Goal: Task Accomplishment & Management: Manage account settings

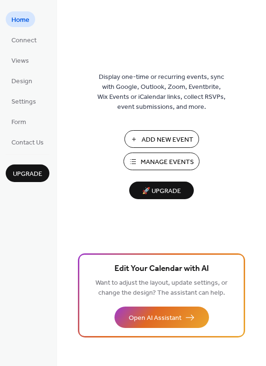
click at [169, 159] on span "Manage Events" at bounding box center [167, 162] width 53 height 10
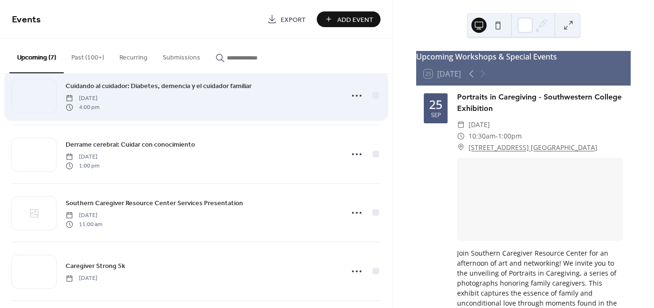
scroll to position [139, 0]
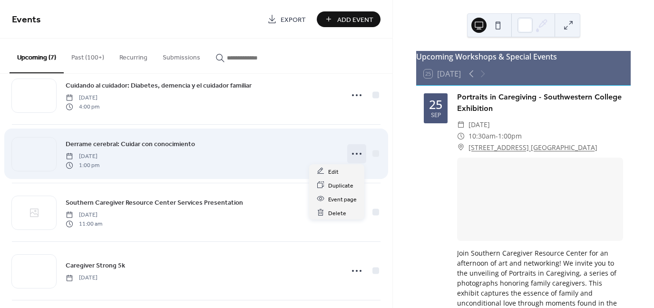
click at [357, 151] on icon at bounding box center [356, 153] width 15 height 15
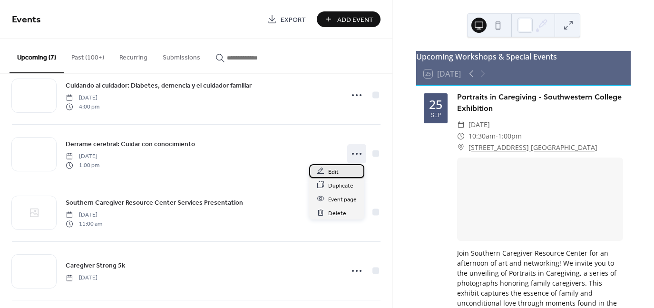
click at [326, 168] on div "Edit" at bounding box center [336, 171] width 55 height 14
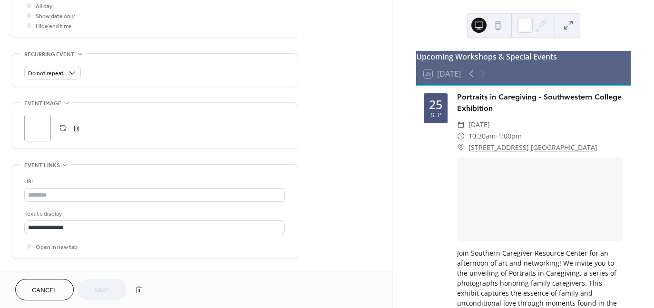
scroll to position [376, 0]
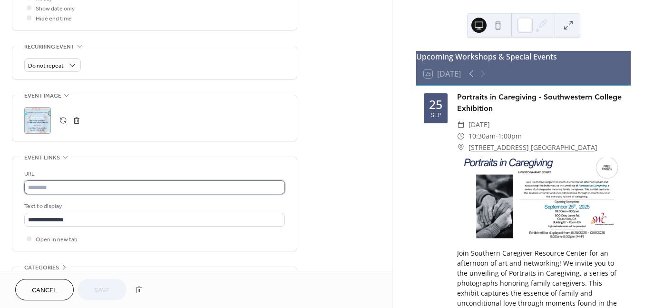
click at [156, 184] on input "text" at bounding box center [154, 187] width 261 height 14
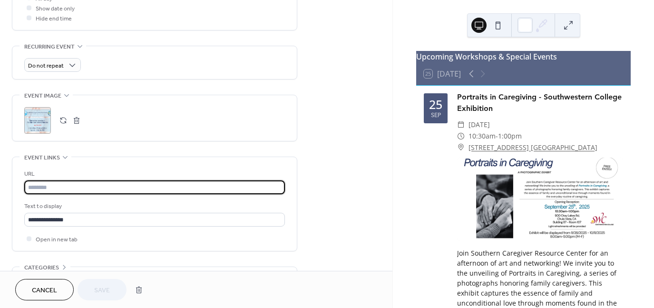
click at [168, 186] on input "text" at bounding box center [154, 187] width 261 height 14
paste input "**********"
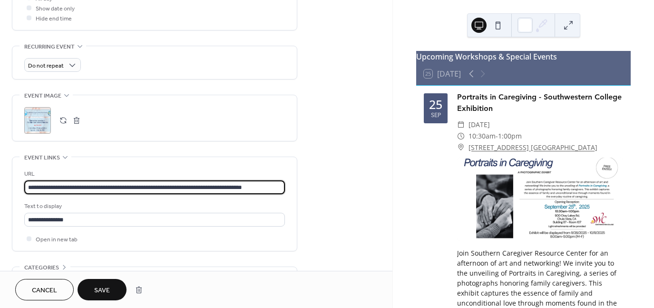
type input "**********"
click at [98, 288] on span "Save" at bounding box center [102, 290] width 16 height 10
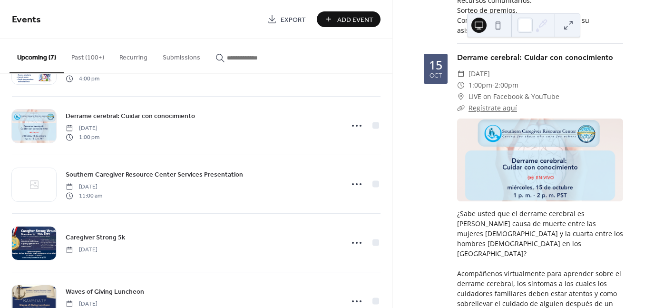
scroll to position [977, 0]
